Goal: Find specific page/section

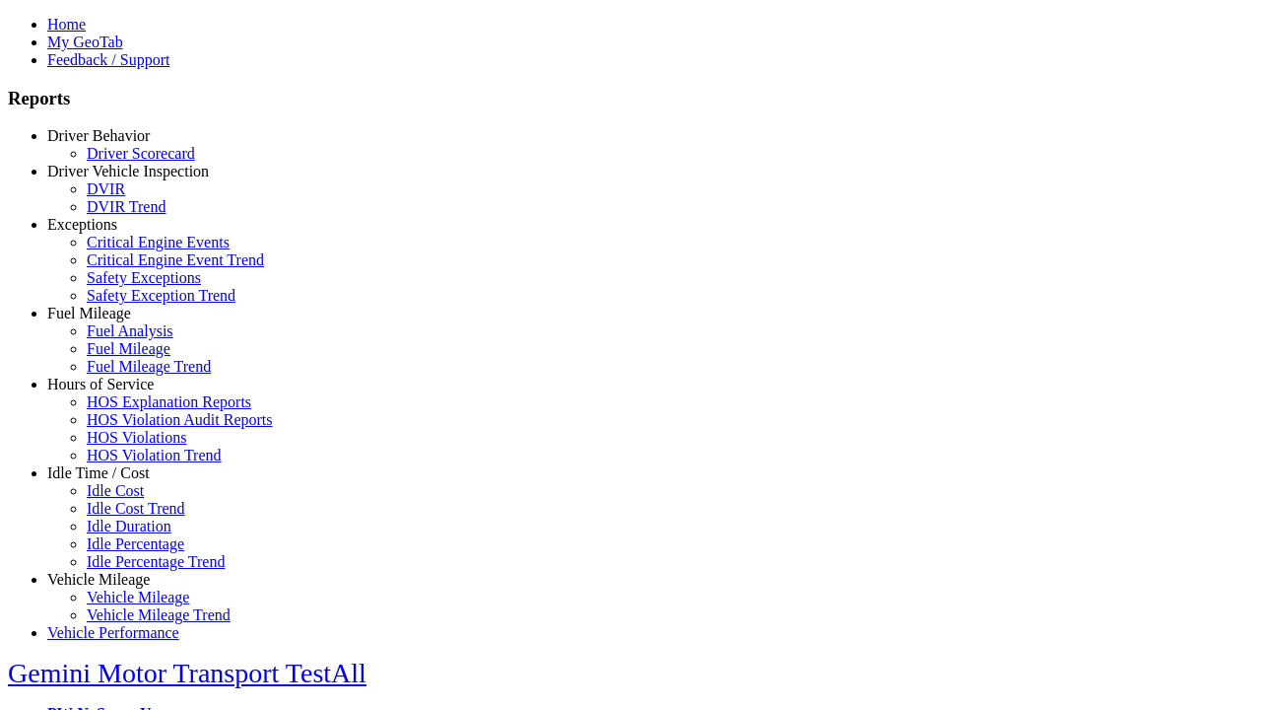
click at [113, 233] on link "Exceptions" at bounding box center [82, 224] width 70 height 17
click at [128, 286] on link "Safety Exceptions" at bounding box center [144, 277] width 114 height 17
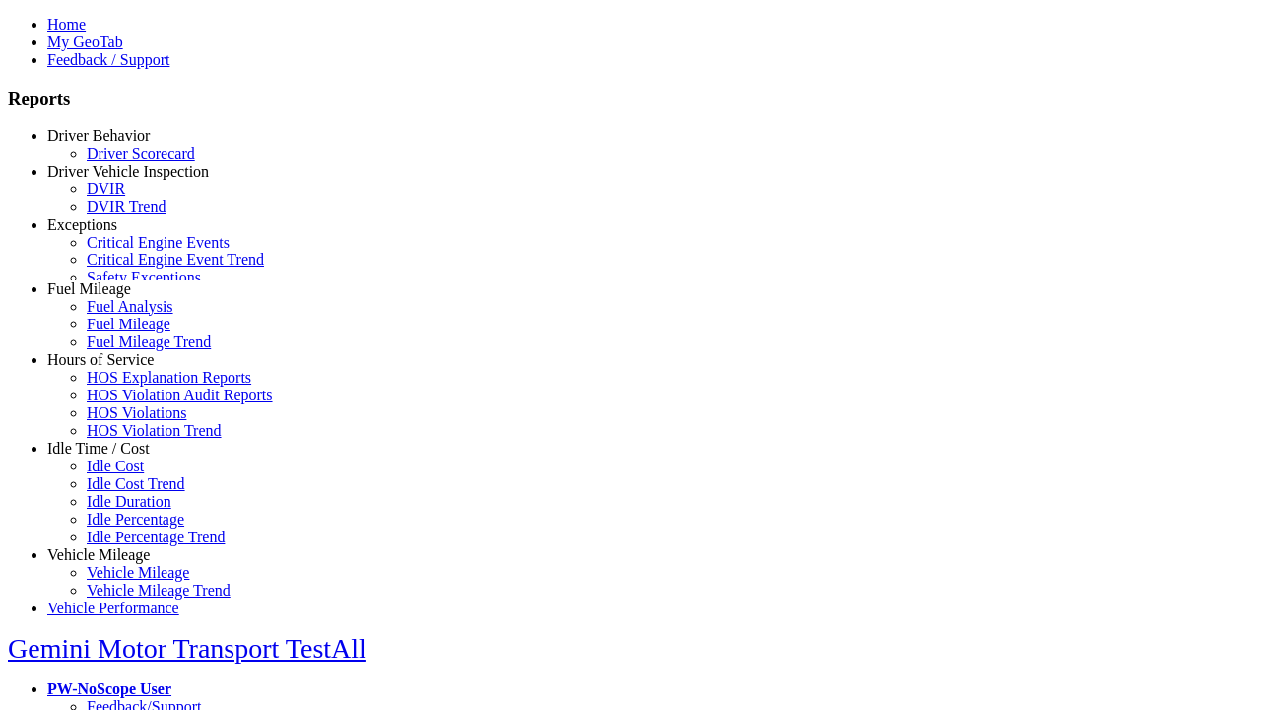
select select "**"
